Goal: Find specific page/section

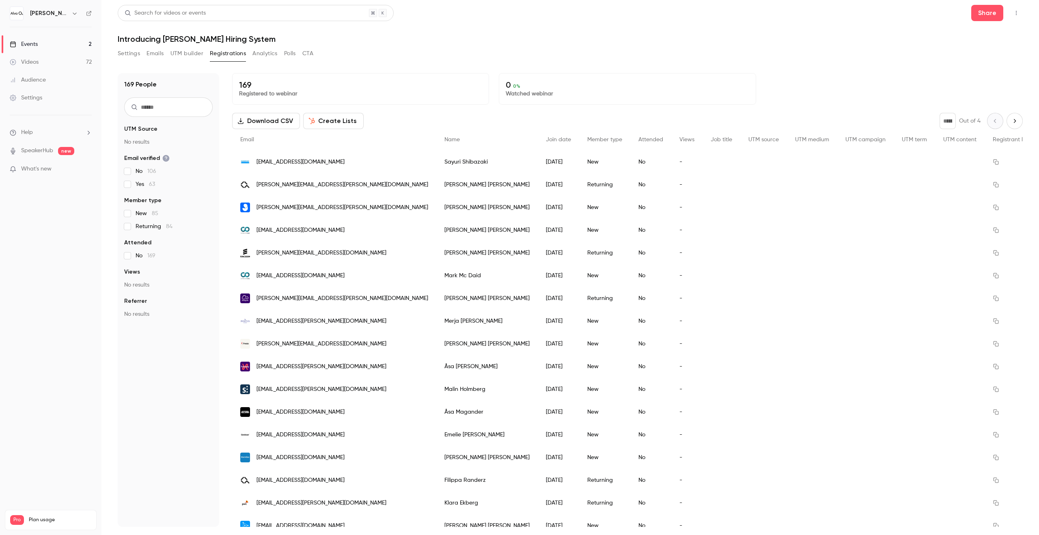
click at [54, 47] on link "Events 2" at bounding box center [50, 44] width 101 height 18
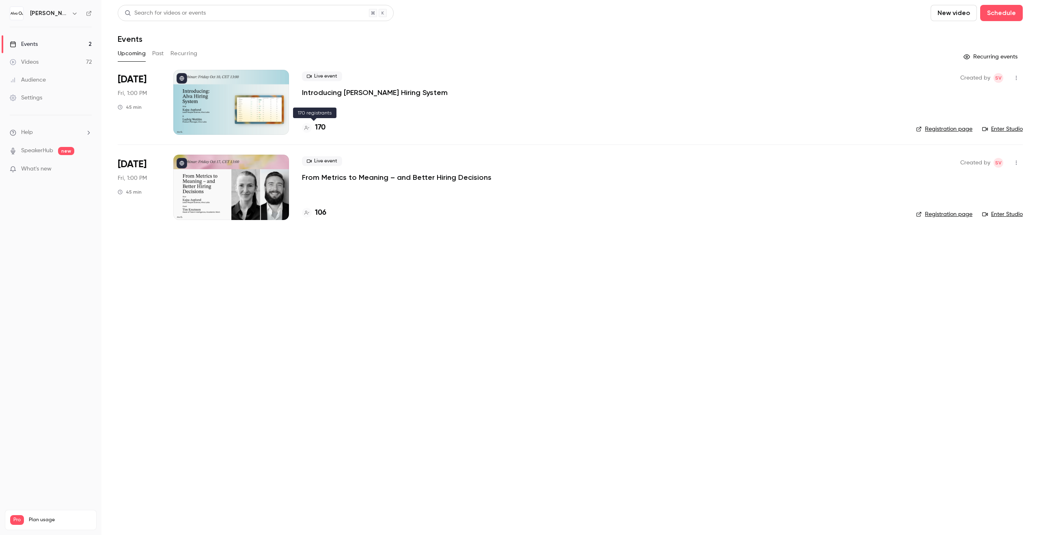
click at [323, 127] on h4 "170" at bounding box center [320, 127] width 11 height 11
